Goal: Find specific page/section: Find specific page/section

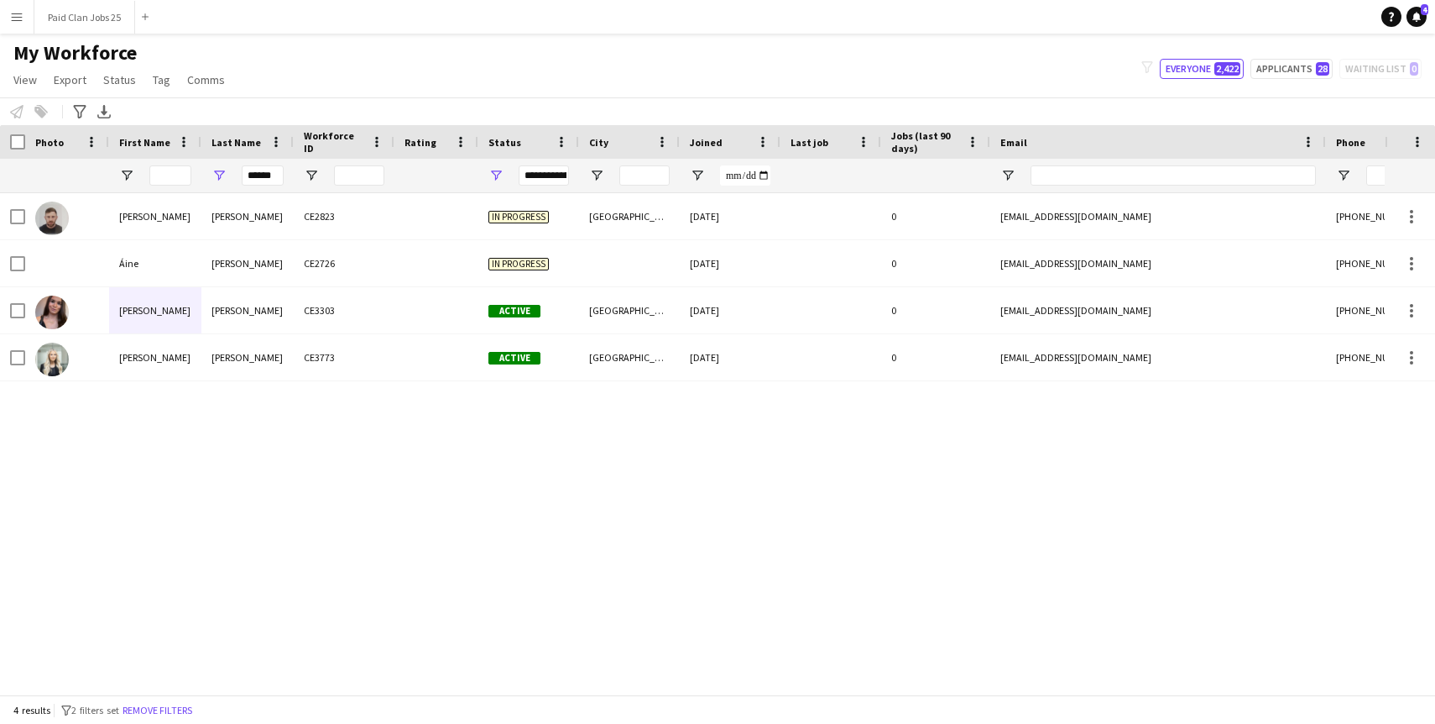
drag, startPoint x: 284, startPoint y: 176, endPoint x: 159, endPoint y: 176, distance: 125.1
click at [159, 176] on div "******" at bounding box center [910, 176] width 1820 height 34
drag, startPoint x: 274, startPoint y: 174, endPoint x: 235, endPoint y: 174, distance: 39.4
click at [235, 174] on div "******" at bounding box center [247, 176] width 92 height 34
type input "*"
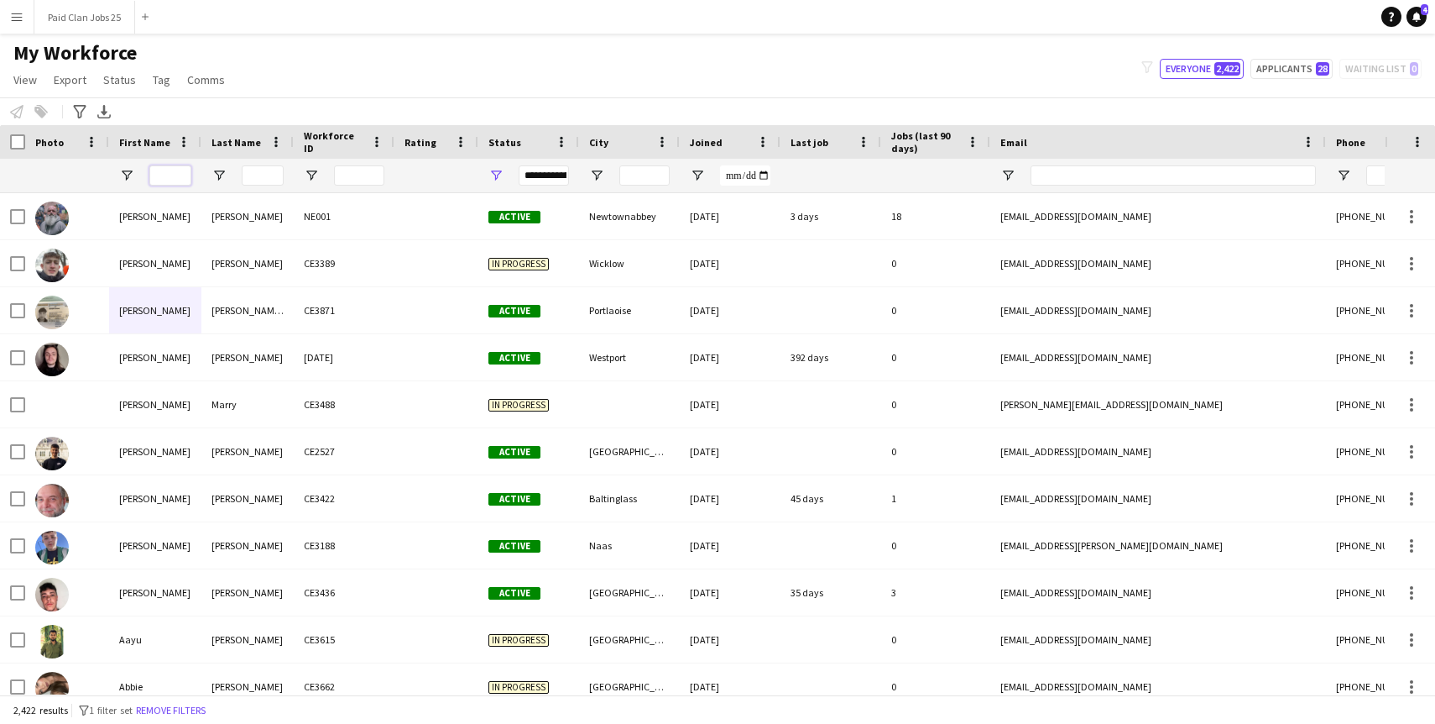
click at [164, 170] on input "First Name Filter Input" at bounding box center [170, 175] width 42 height 20
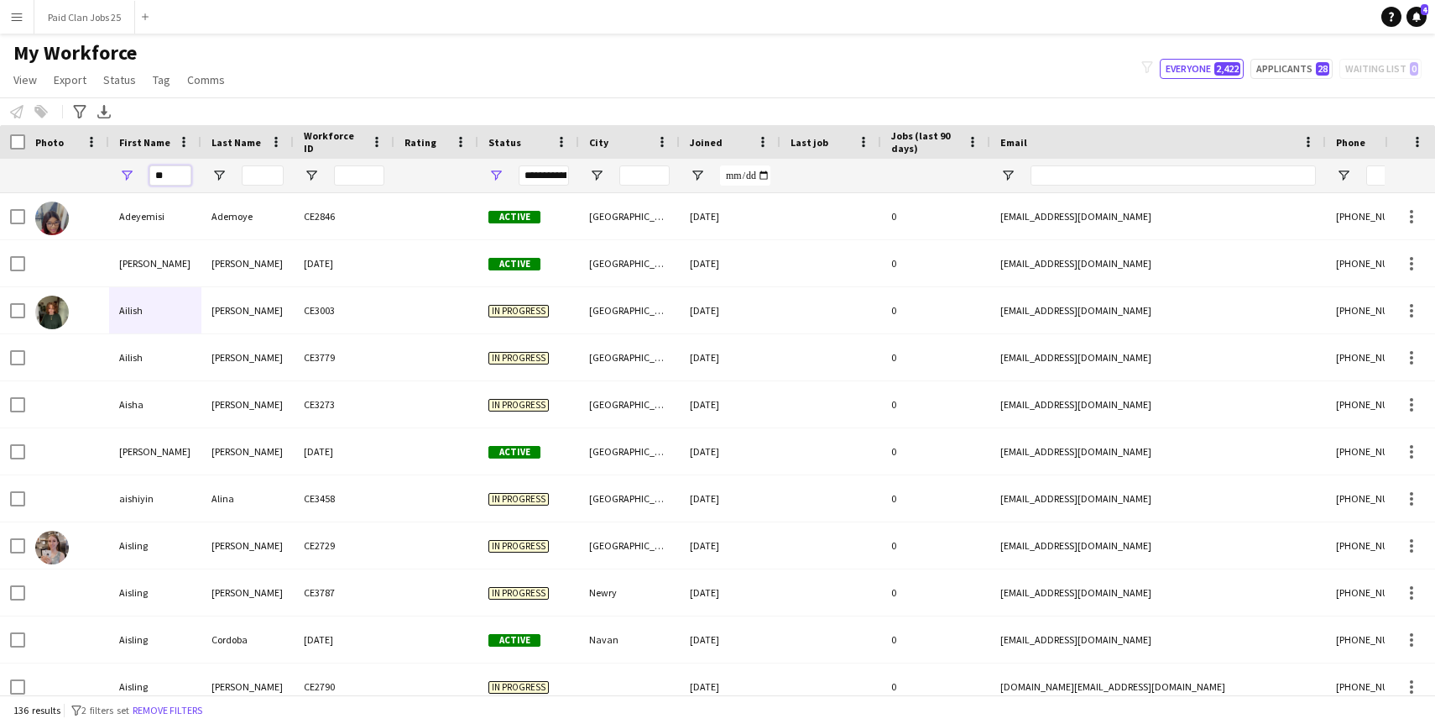
type input "*"
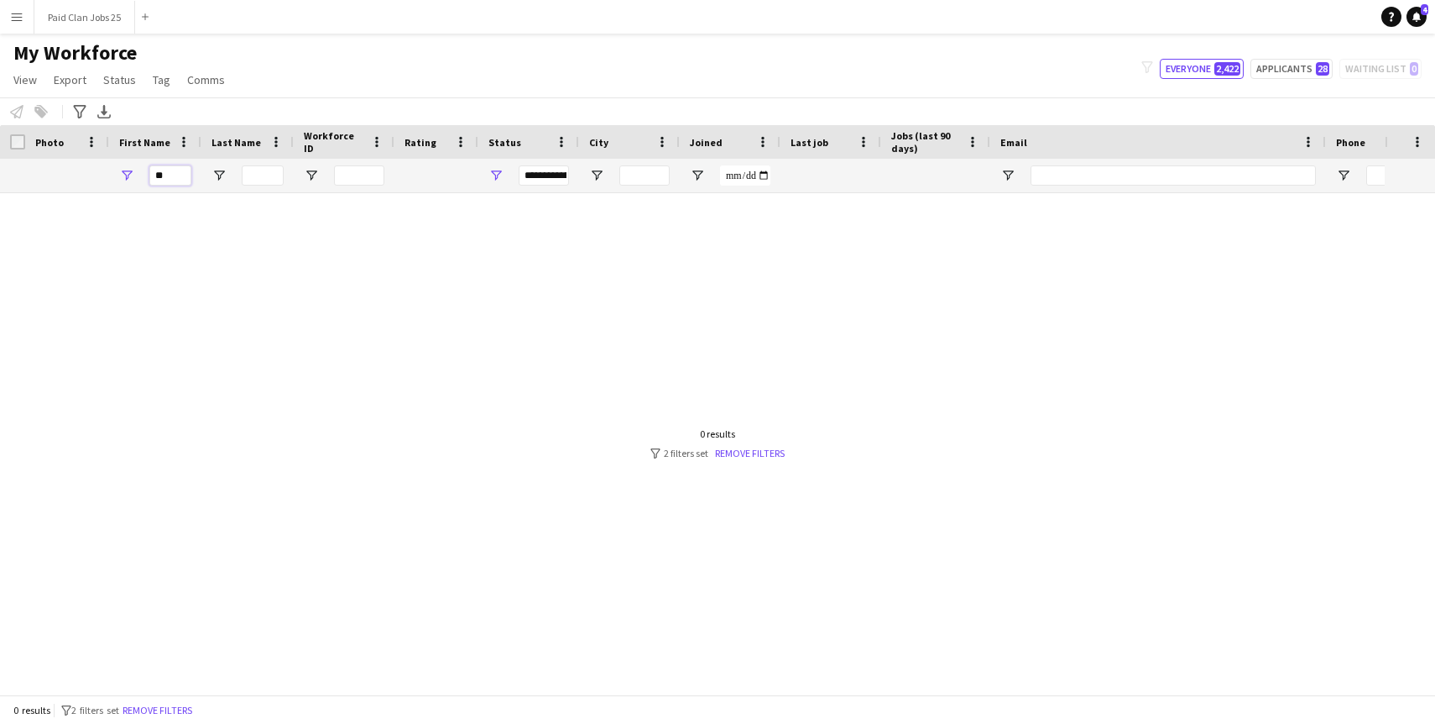
type input "*"
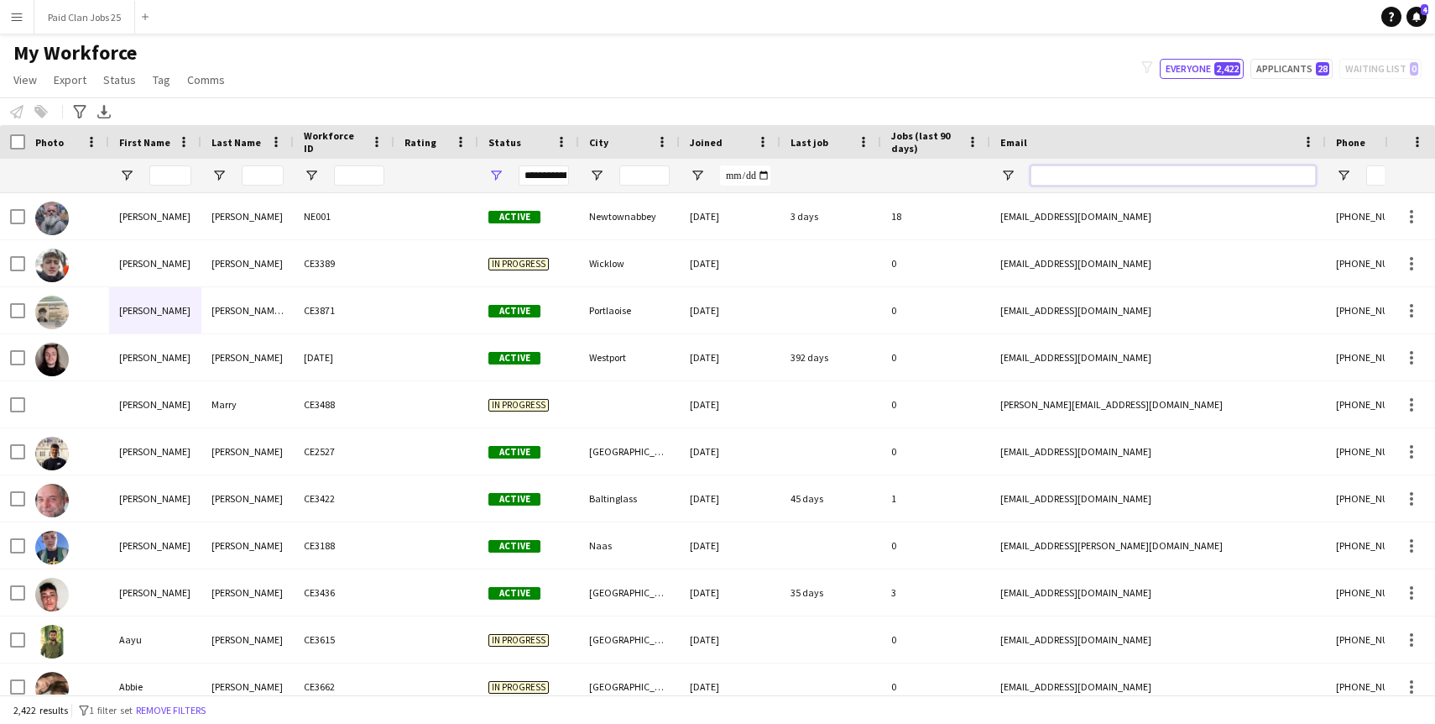
click at [1077, 180] on input "Email Filter Input" at bounding box center [1173, 175] width 285 height 20
click at [1382, 172] on input "Phone Filter Input" at bounding box center [1448, 175] width 165 height 20
click at [1209, 173] on input "Email Filter Input" at bounding box center [1173, 175] width 285 height 20
click at [647, 180] on input "City Filter Input" at bounding box center [644, 175] width 50 height 20
click at [364, 165] on div at bounding box center [359, 176] width 50 height 34
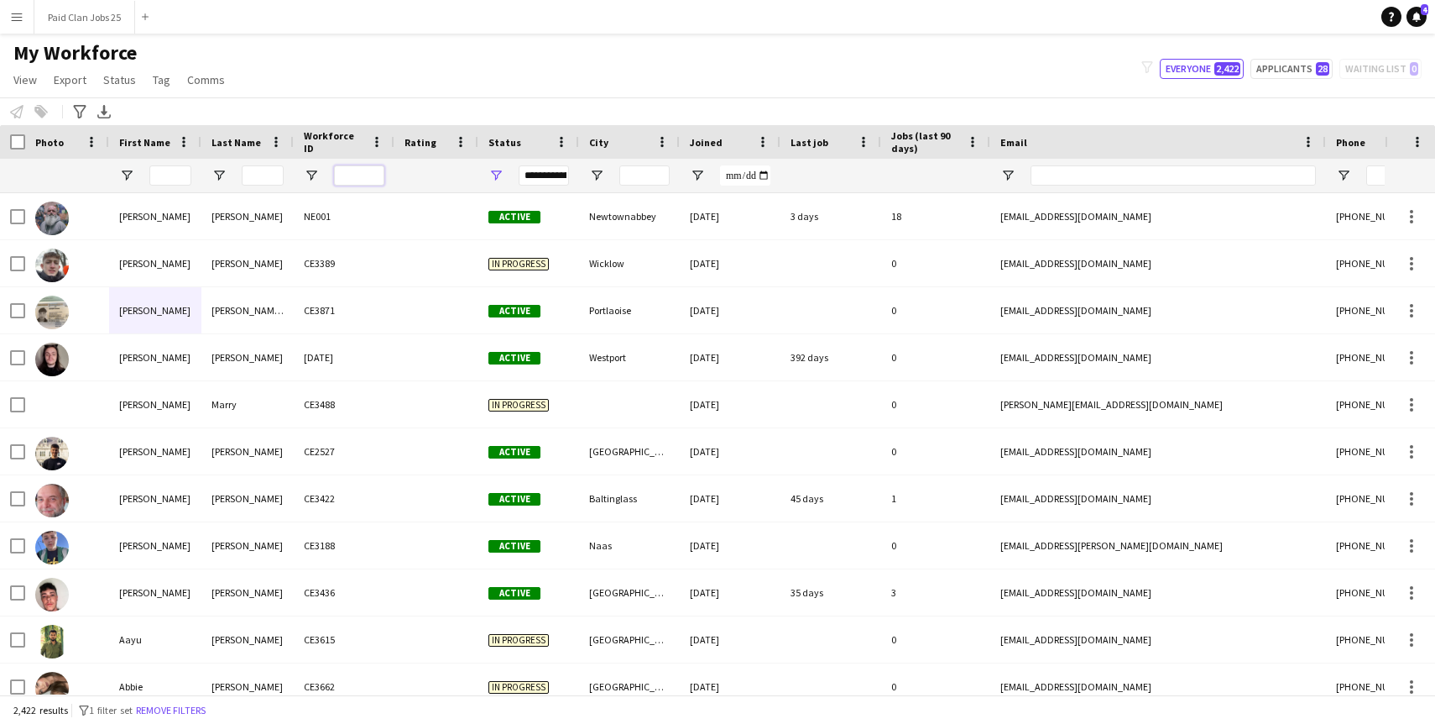
click at [363, 180] on input "Workforce ID Filter Input" at bounding box center [359, 175] width 50 height 20
click at [254, 179] on input "Last Name Filter Input" at bounding box center [263, 175] width 42 height 20
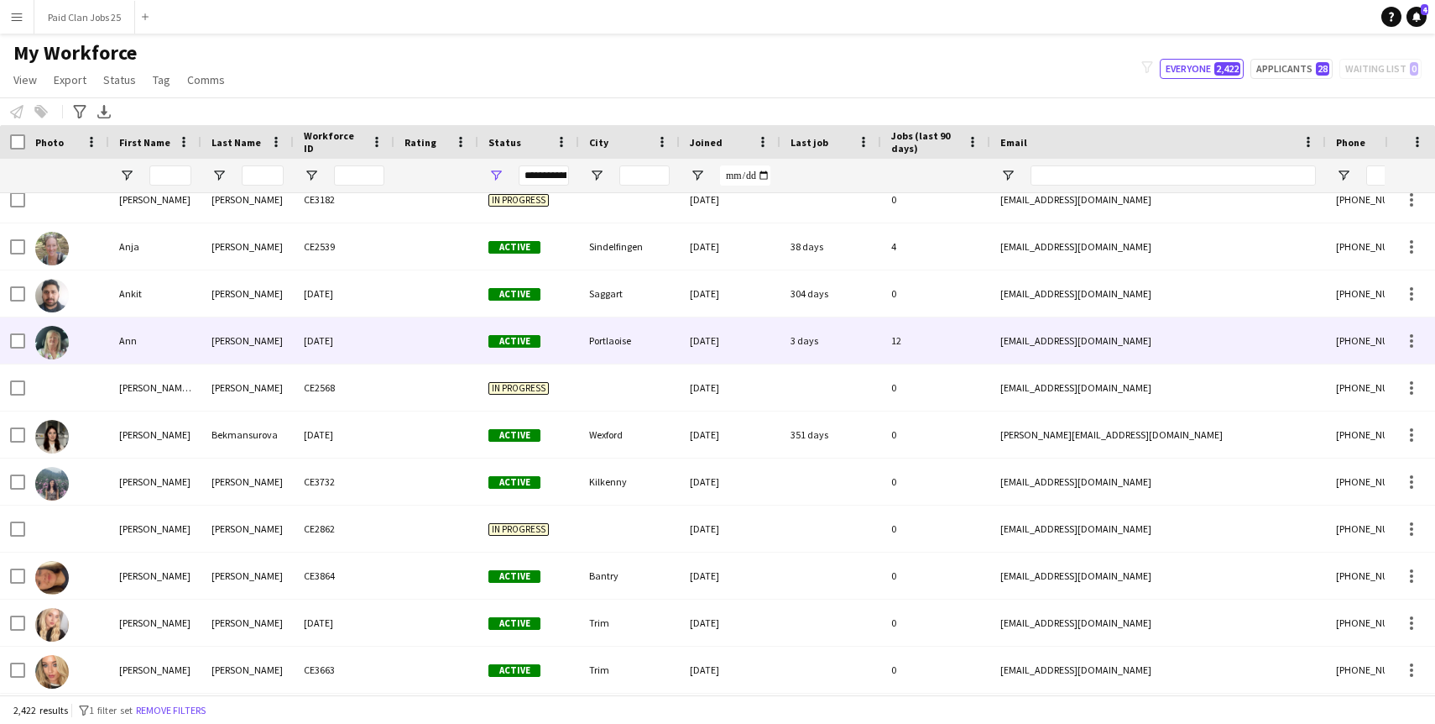
click at [162, 336] on div "Ann" at bounding box center [155, 340] width 92 height 46
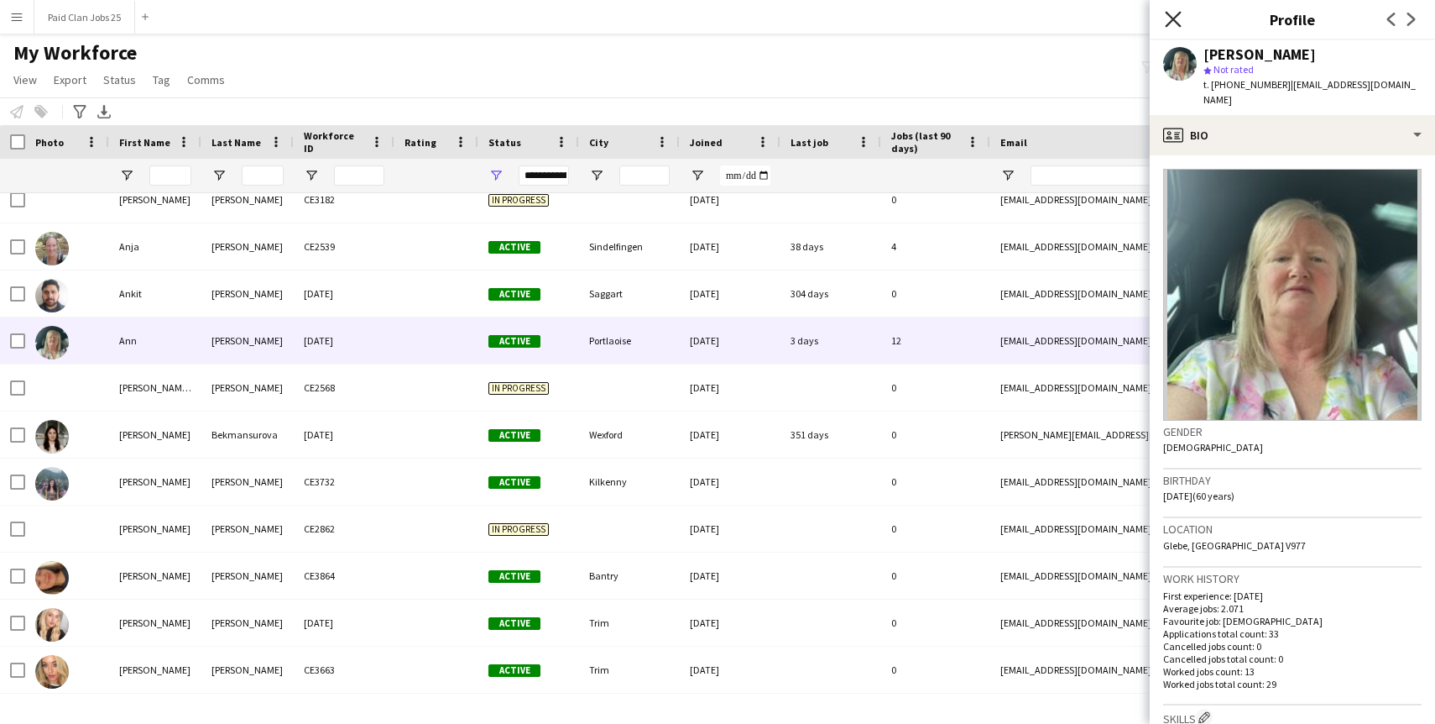
click at [1178, 25] on icon at bounding box center [1173, 19] width 16 height 16
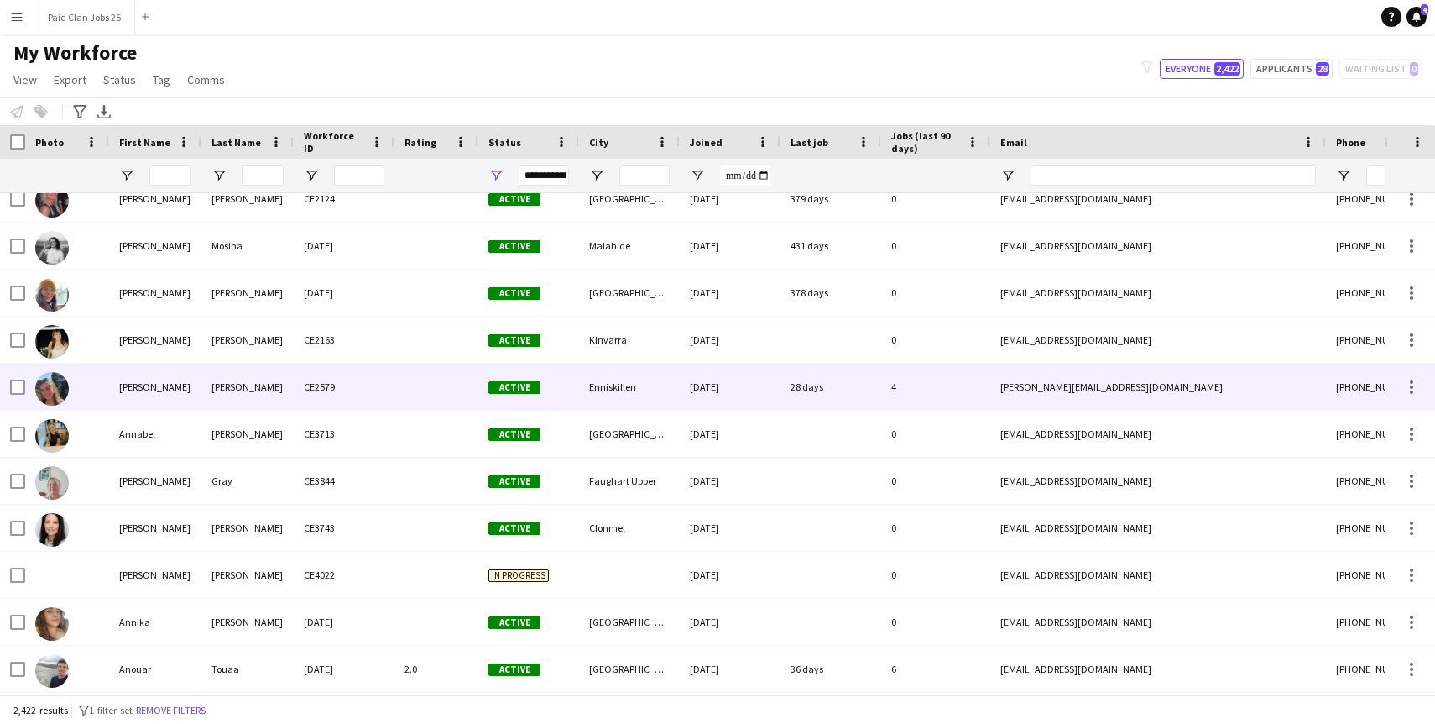
scroll to position [9115, 0]
